Goal: Find contact information: Find contact information

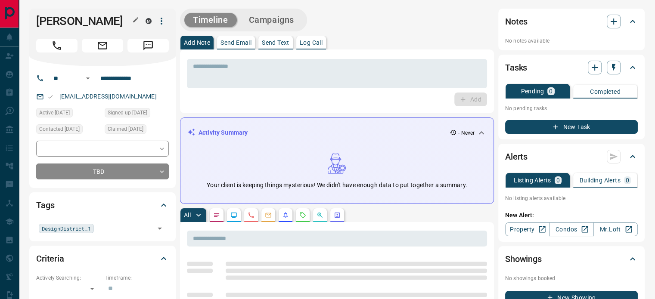
click at [137, 17] on icon "button" at bounding box center [135, 19] width 7 height 7
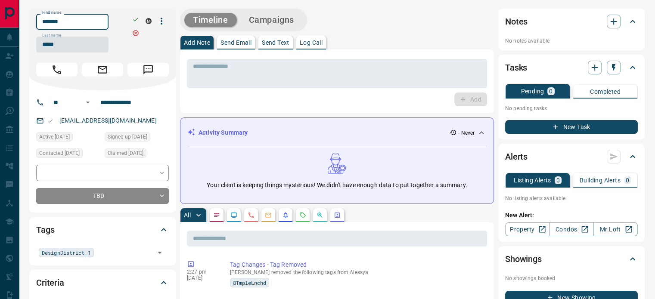
click at [99, 27] on input "*******" at bounding box center [72, 22] width 72 height 16
click at [85, 49] on input "*****" at bounding box center [72, 45] width 72 height 16
click at [124, 98] on input "**********" at bounding box center [130, 103] width 67 height 14
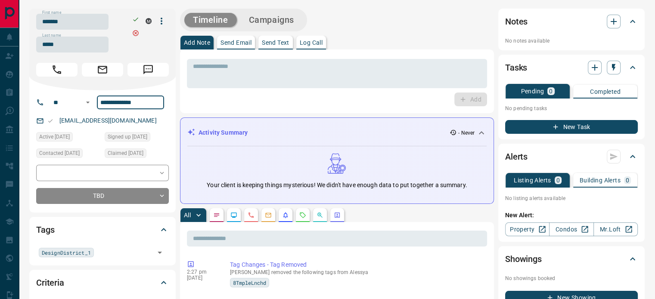
click at [143, 123] on div "[EMAIL_ADDRESS][DOMAIN_NAME]" at bounding box center [102, 121] width 133 height 14
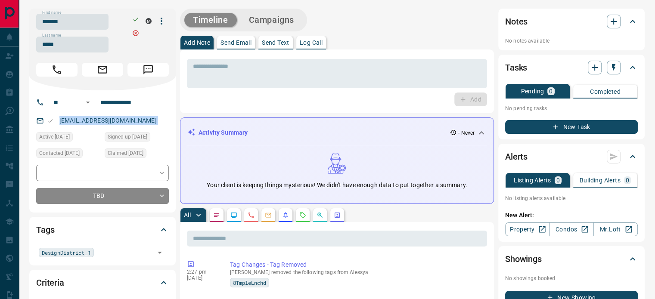
click at [143, 123] on div "[EMAIL_ADDRESS][DOMAIN_NAME]" at bounding box center [102, 121] width 133 height 14
copy link "[EMAIL_ADDRESS][DOMAIN_NAME]"
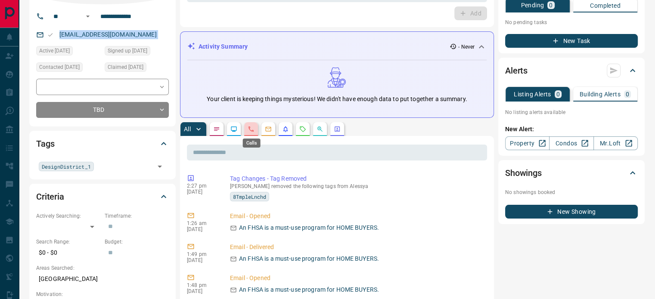
click at [249, 130] on icon "Calls" at bounding box center [251, 129] width 7 height 7
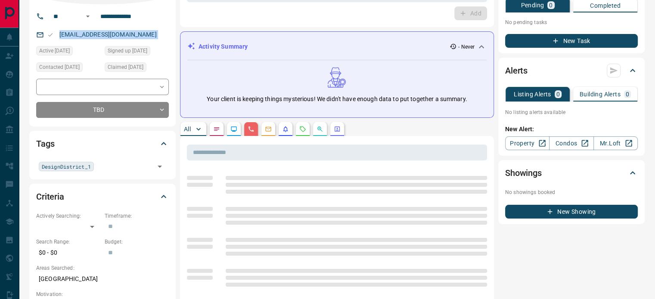
scroll to position [172, 0]
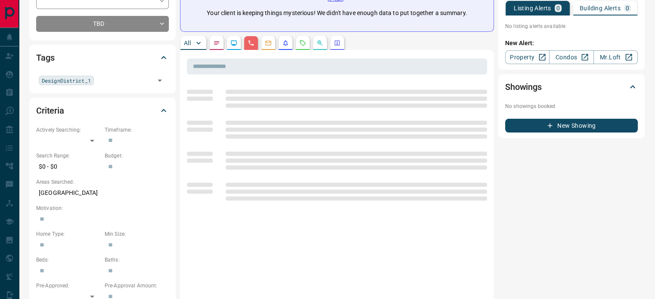
click at [53, 193] on p "[GEOGRAPHIC_DATA]" at bounding box center [102, 193] width 133 height 14
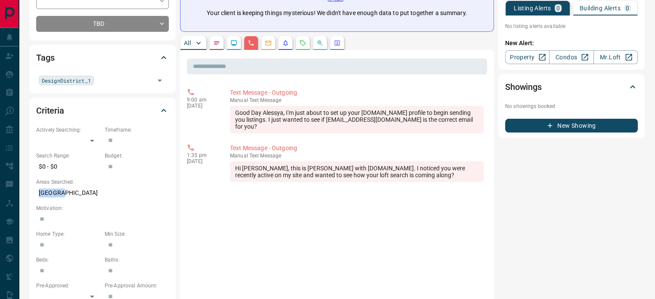
copy p "[GEOGRAPHIC_DATA]"
click at [404, 170] on div "Hi [PERSON_NAME], this is [PERSON_NAME] with [DOMAIN_NAME]. I noticed you were …" at bounding box center [357, 172] width 254 height 21
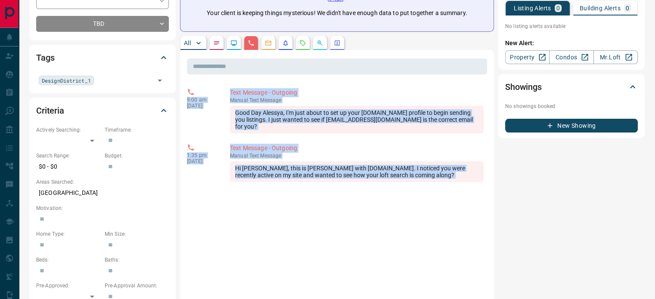
drag, startPoint x: 404, startPoint y: 170, endPoint x: 185, endPoint y: 102, distance: 229.2
copy div "9:00 am [DATE] Text Message - Outgoing manual Text Message Good Day Alessya, I'…"
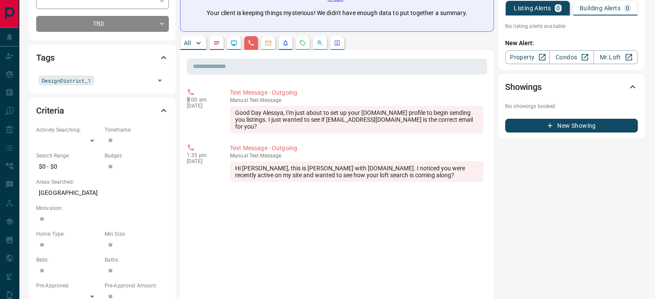
copy p "9"
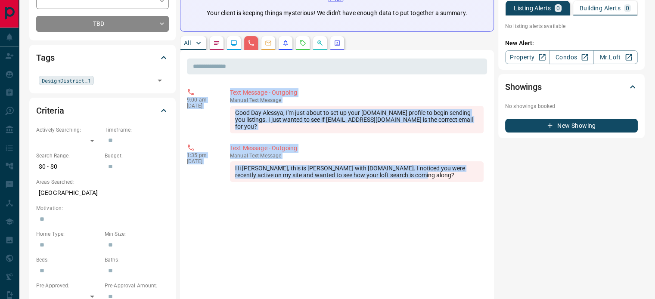
copy div "9:00 am [DATE] Text Message - Outgoing manual Text Message Good Day Alessya, I'…"
drag, startPoint x: 404, startPoint y: 168, endPoint x: 183, endPoint y: 101, distance: 231.4
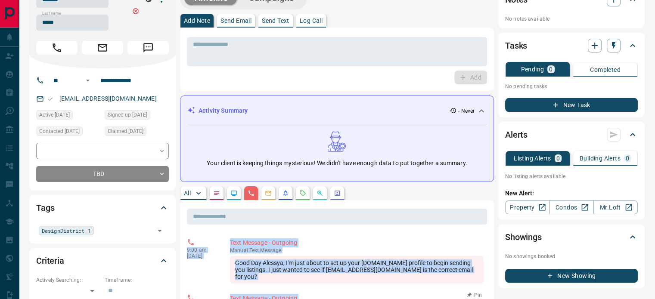
scroll to position [0, 0]
